Goal: Information Seeking & Learning: Learn about a topic

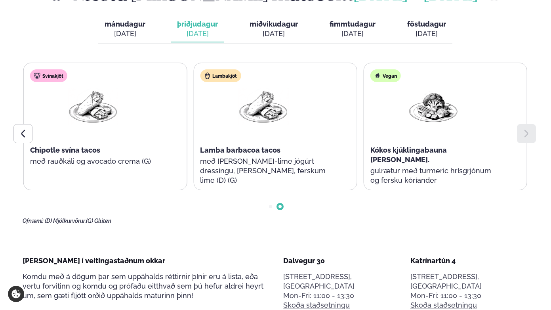
scroll to position [405, 0]
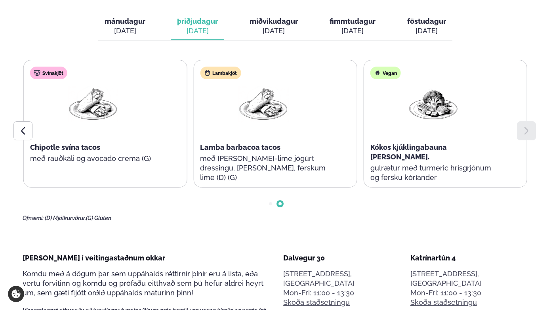
click at [130, 26] on div "[DATE]" at bounding box center [125, 31] width 41 height 10
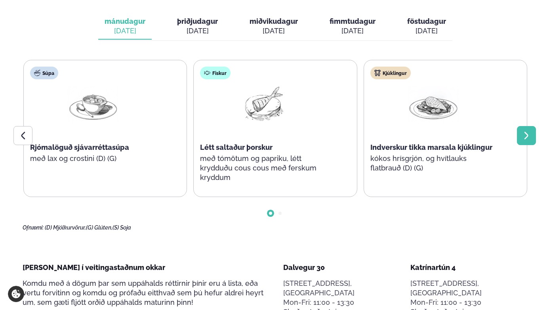
click at [521, 131] on icon at bounding box center [526, 136] width 10 height 10
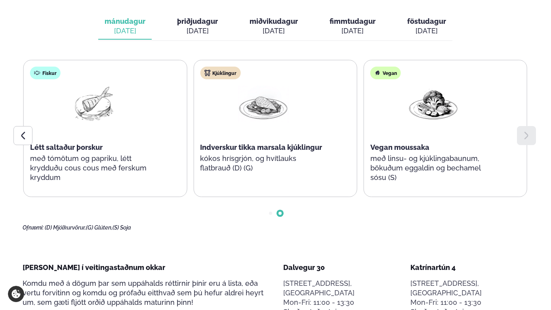
click at [198, 26] on div "[DATE]" at bounding box center [197, 31] width 41 height 10
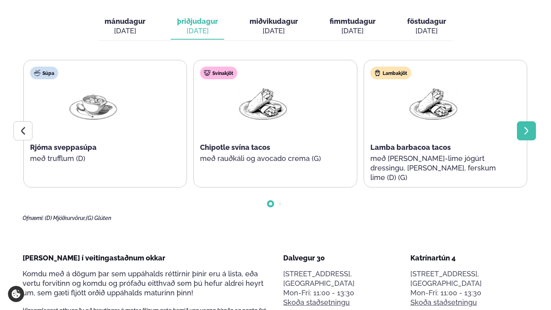
click at [522, 126] on icon at bounding box center [526, 131] width 10 height 10
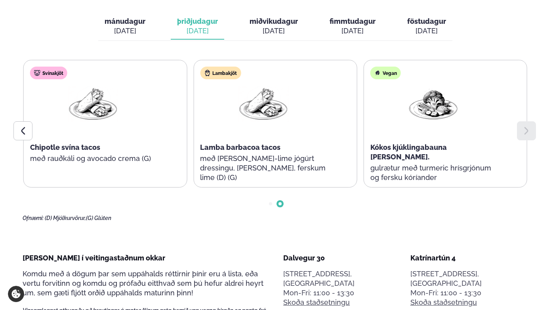
click at [278, 26] on div "[DATE]" at bounding box center [273, 31] width 48 height 10
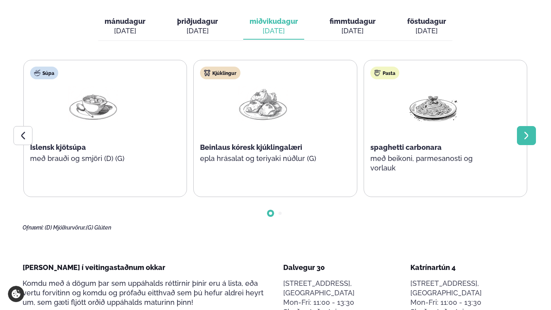
click at [529, 131] on icon at bounding box center [526, 136] width 10 height 10
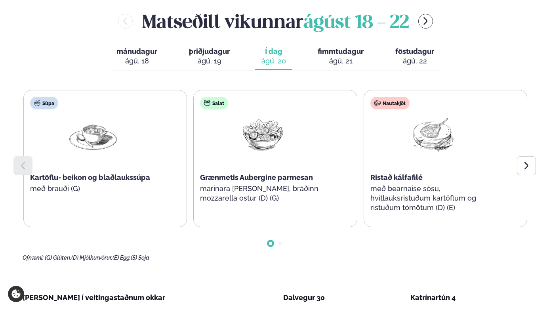
scroll to position [374, 0]
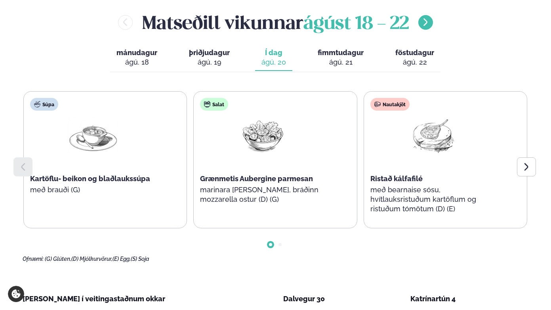
click at [429, 15] on button "menu-btn-right" at bounding box center [425, 22] width 15 height 15
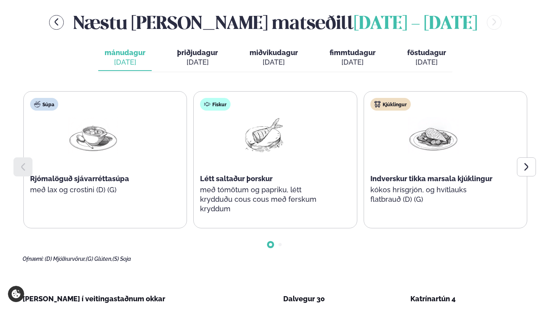
click at [274, 48] on span "miðvikudagur" at bounding box center [273, 52] width 48 height 8
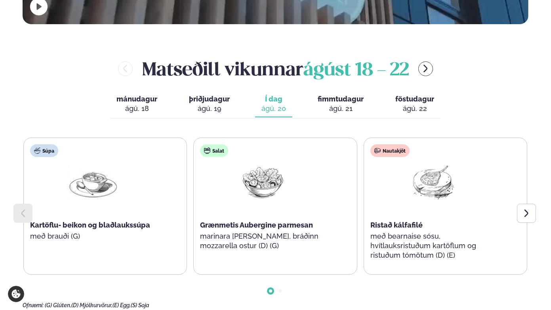
scroll to position [325, 0]
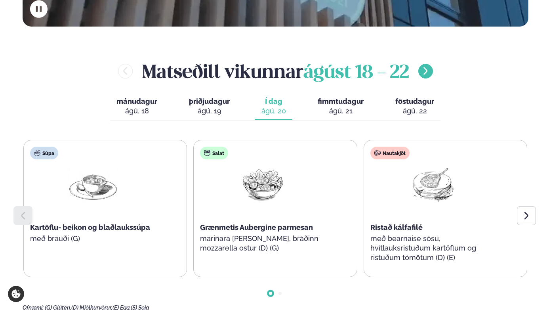
click at [428, 66] on icon "menu-btn-right" at bounding box center [424, 70] width 9 height 9
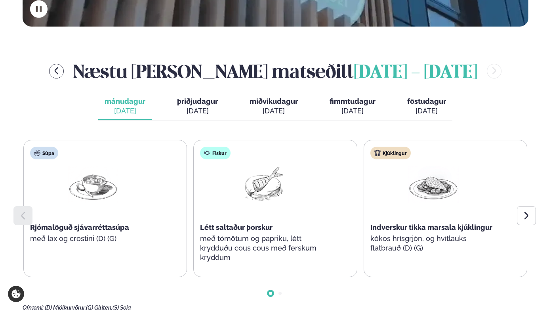
click at [283, 106] on div "[DATE]" at bounding box center [273, 111] width 48 height 10
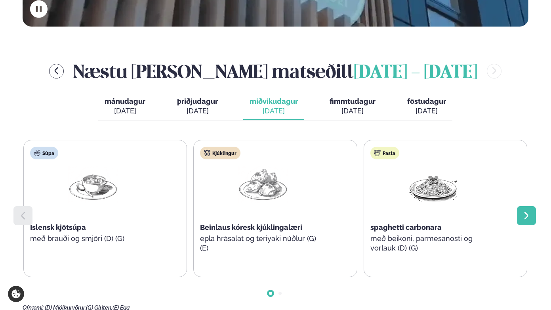
click at [527, 211] on icon at bounding box center [526, 215] width 4 height 8
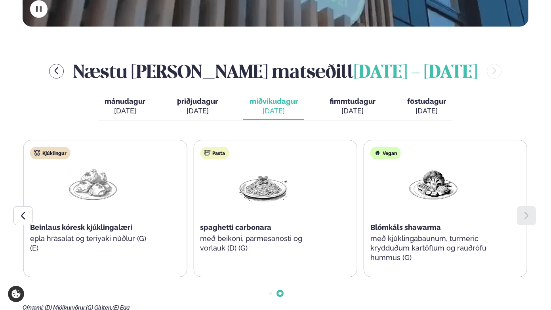
click at [358, 97] on span "fimmtudagur" at bounding box center [352, 101] width 46 height 8
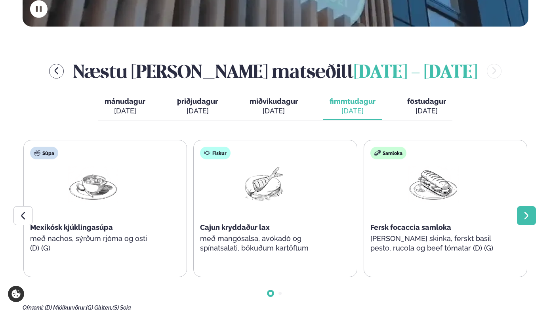
click at [519, 206] on div at bounding box center [526, 215] width 19 height 19
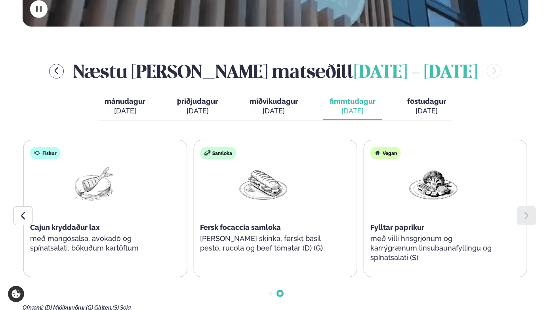
click at [422, 106] on div "[DATE]" at bounding box center [426, 111] width 39 height 10
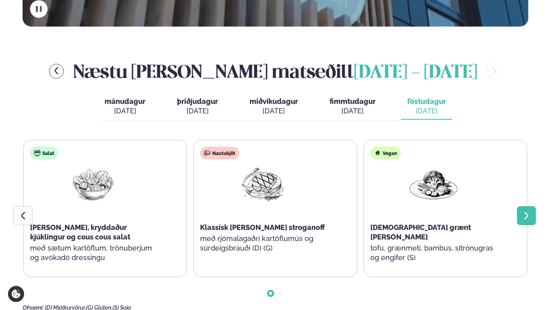
click at [529, 211] on icon at bounding box center [526, 216] width 10 height 10
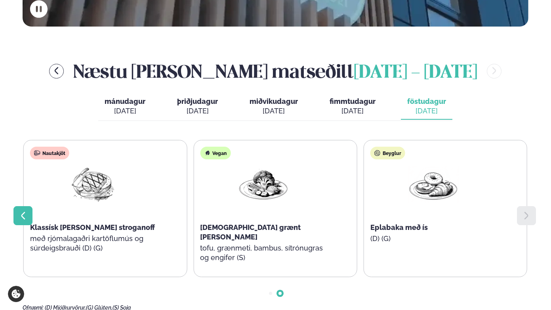
click at [23, 211] on icon at bounding box center [23, 216] width 10 height 10
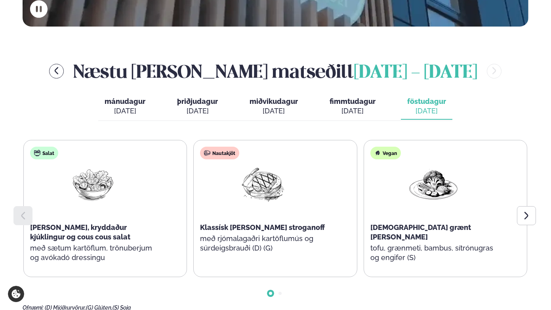
click at [128, 106] on div "[DATE]" at bounding box center [125, 111] width 41 height 10
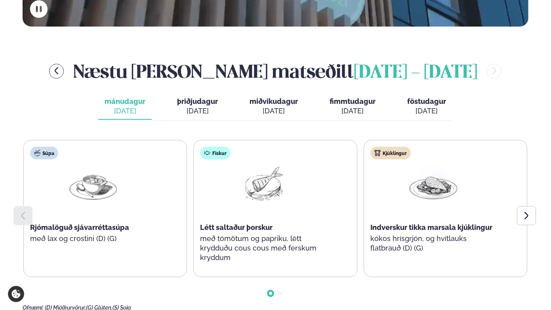
click at [190, 97] on span "þriðjudagur" at bounding box center [197, 101] width 41 height 8
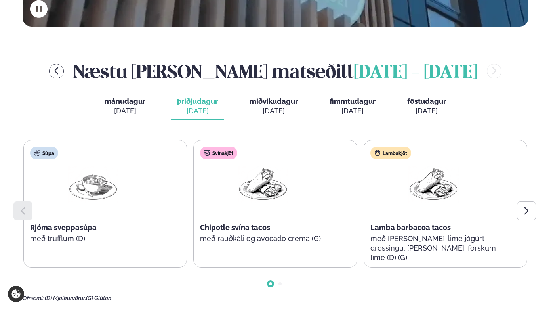
click at [277, 106] on div "[DATE]" at bounding box center [273, 111] width 48 height 10
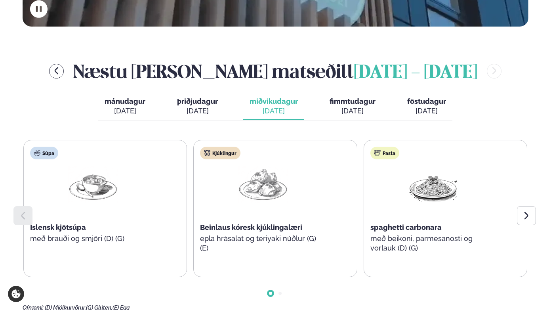
click at [354, 106] on div "[DATE]" at bounding box center [352, 111] width 46 height 10
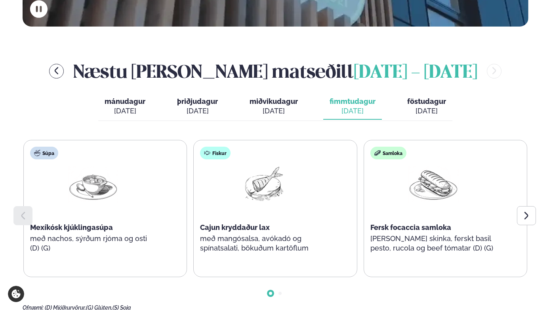
click at [423, 106] on div "[DATE]" at bounding box center [426, 111] width 39 height 10
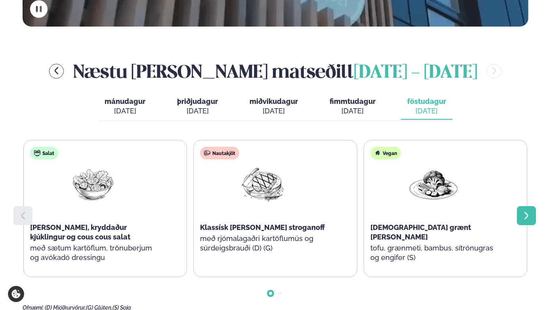
click at [521, 211] on icon at bounding box center [526, 216] width 10 height 10
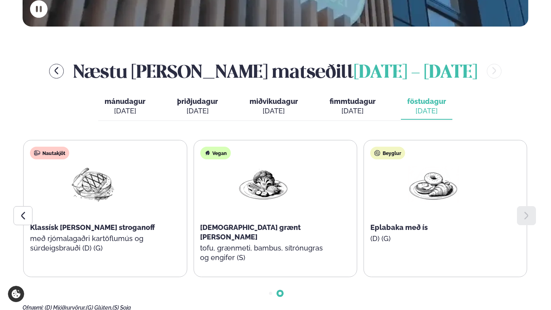
click at [349, 97] on span "fimmtudagur" at bounding box center [352, 101] width 46 height 8
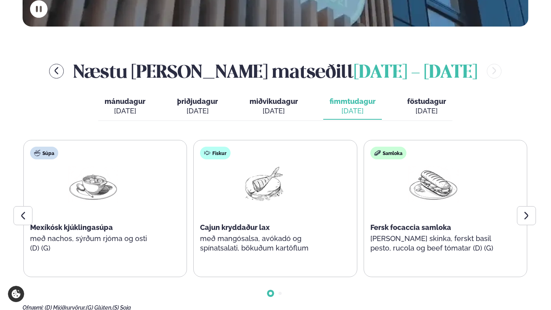
click at [128, 106] on div "[DATE]" at bounding box center [125, 111] width 41 height 10
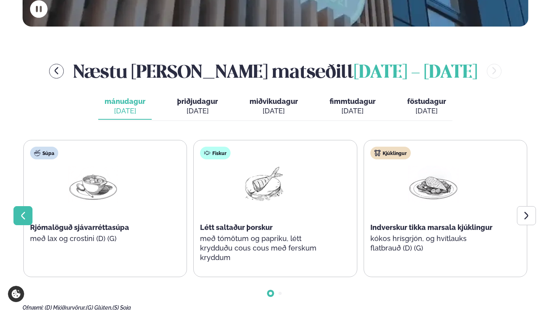
click at [25, 211] on icon at bounding box center [23, 216] width 10 height 10
